Goal: Register for event/course

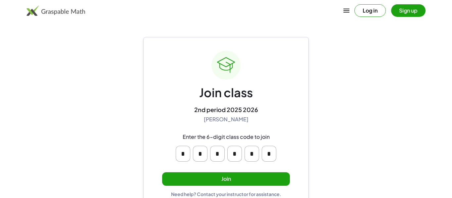
scroll to position [13, 0]
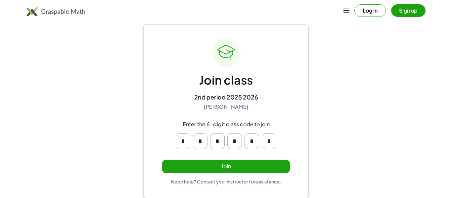
click at [234, 167] on button "Join" at bounding box center [226, 167] width 128 height 14
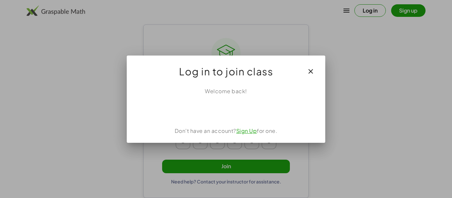
click at [313, 72] on icon "button" at bounding box center [311, 71] width 8 height 8
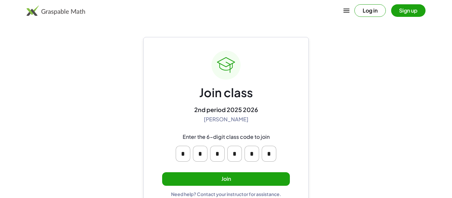
scroll to position [13, 0]
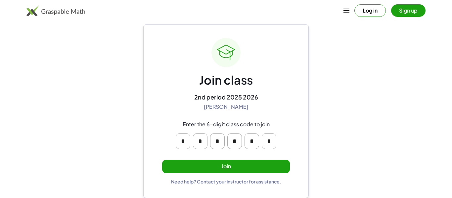
click at [241, 168] on button "Join" at bounding box center [226, 167] width 128 height 14
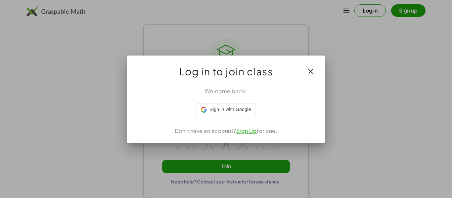
scroll to position [0, 0]
click at [249, 130] on link "Sign Up" at bounding box center [246, 130] width 21 height 7
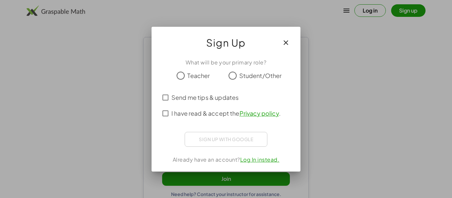
click at [246, 139] on div "Sign up with Google Sign in with Google Sign in with Google. Opens in new tab" at bounding box center [226, 139] width 83 height 15
click at [233, 138] on div "Sign up with Google Sign in with Google Sign in with Google. Opens in new tab" at bounding box center [226, 139] width 83 height 15
click at [285, 43] on icon "button" at bounding box center [286, 43] width 8 height 8
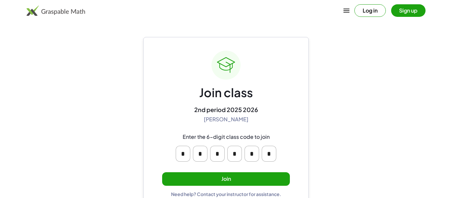
scroll to position [13, 0]
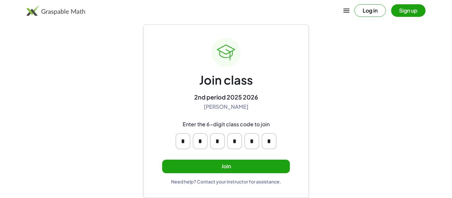
click at [254, 167] on button "Join" at bounding box center [226, 167] width 128 height 14
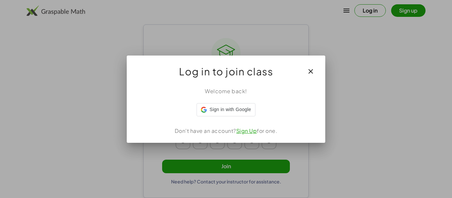
scroll to position [0, 0]
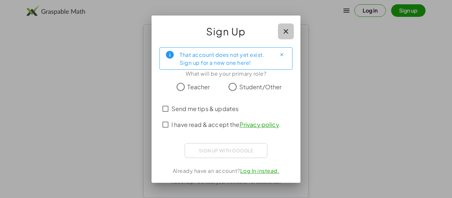
click at [286, 35] on button "button" at bounding box center [286, 31] width 16 height 16
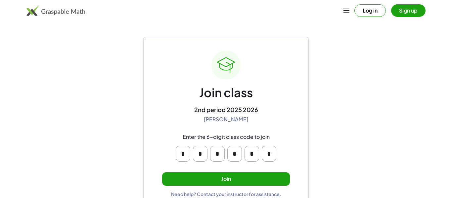
scroll to position [13, 0]
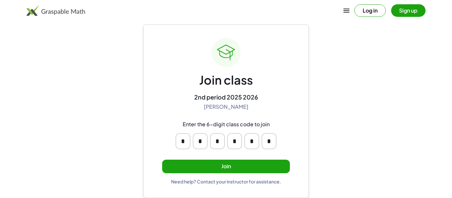
click at [242, 168] on button "Join" at bounding box center [226, 167] width 128 height 14
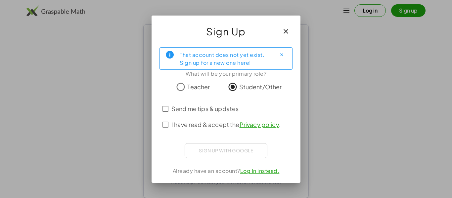
click at [246, 150] on div "Sign up with Google Sign in with Google Sign in with Google. Opens in new tab" at bounding box center [226, 150] width 83 height 15
